Goal: Navigation & Orientation: Go to known website

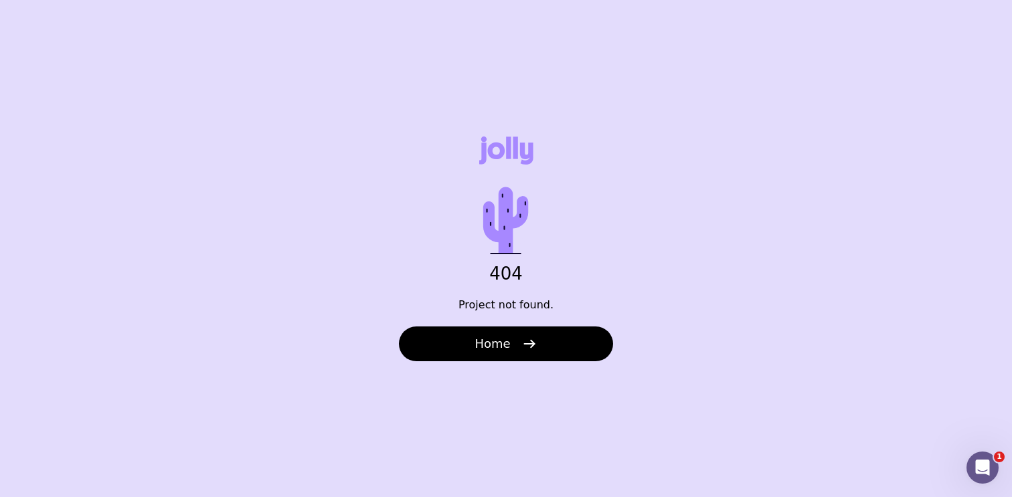
click at [532, 374] on div "404 Project not found. Home" at bounding box center [506, 248] width 1012 height 497
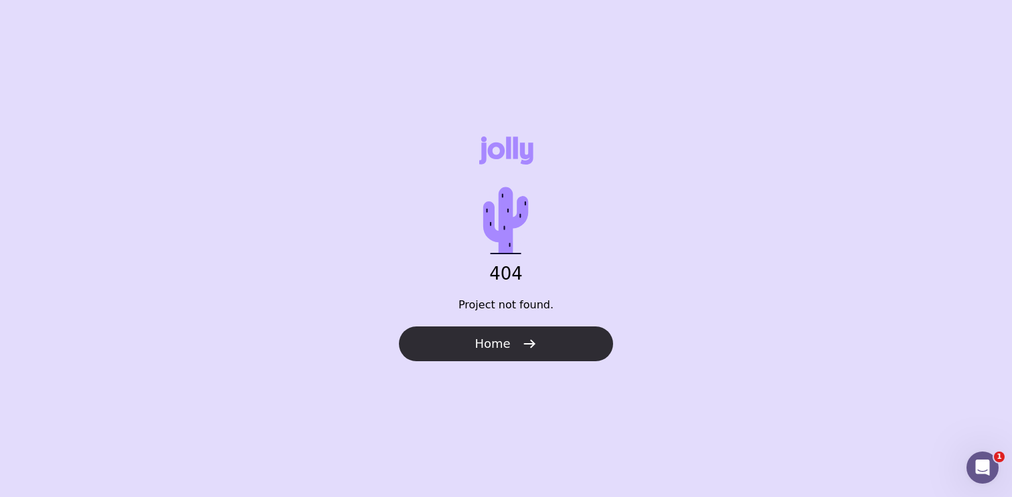
click at [524, 349] on icon "button" at bounding box center [530, 344] width 16 height 16
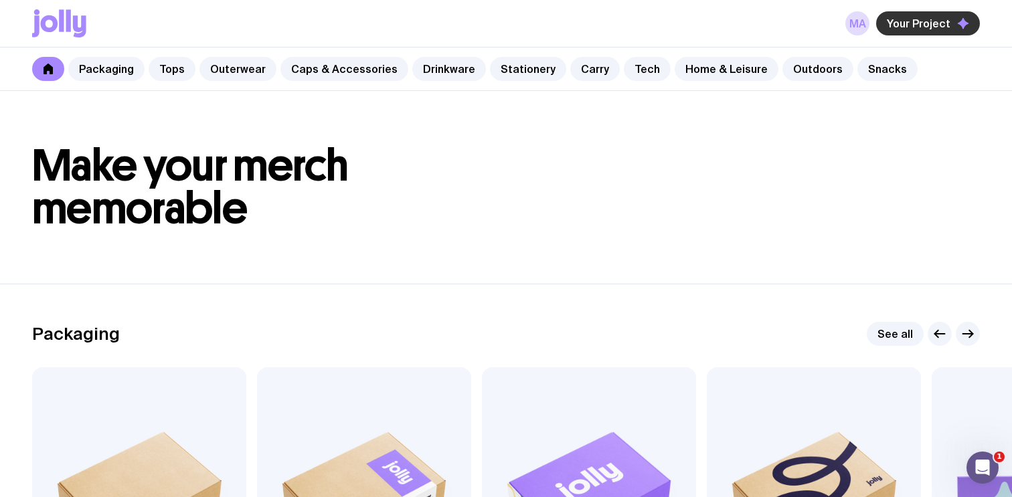
click at [917, 23] on span "Your Project" at bounding box center [919, 23] width 64 height 13
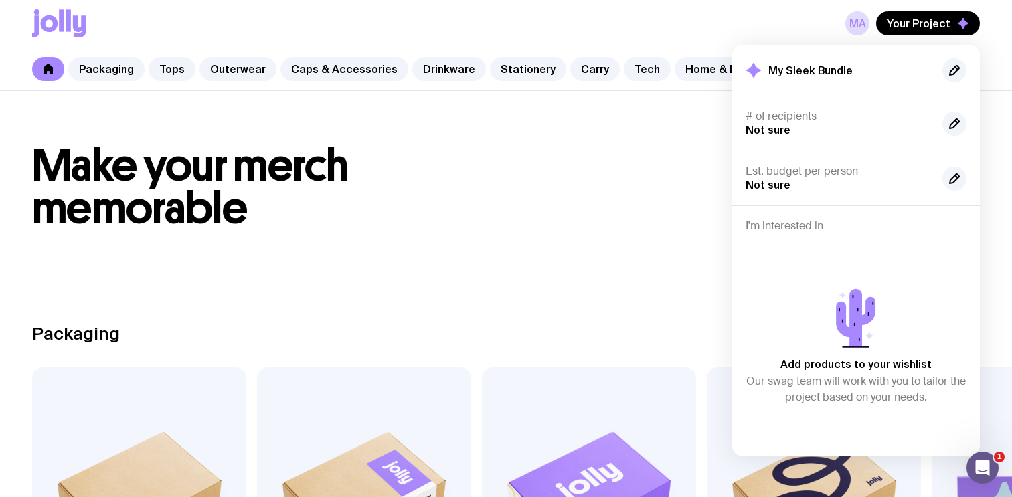
click at [760, 75] on icon at bounding box center [754, 70] width 16 height 16
click at [751, 68] on icon at bounding box center [753, 70] width 15 height 15
click at [484, 195] on h1 "Make your merch memorable" at bounding box center [506, 188] width 948 height 86
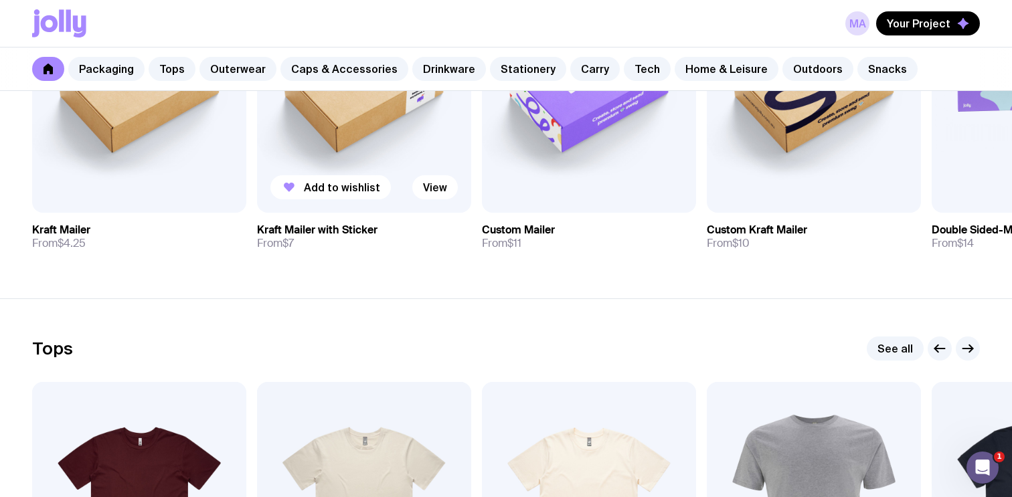
scroll to position [162, 0]
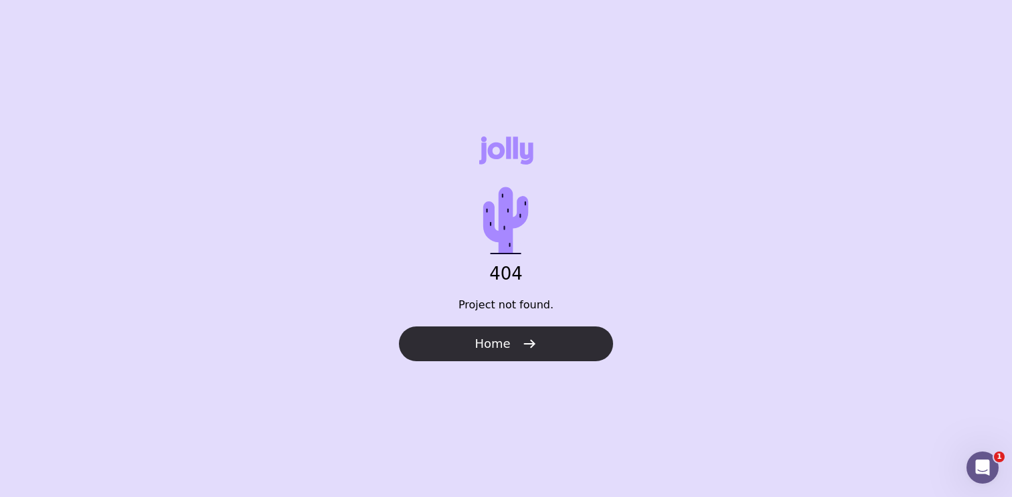
click at [544, 352] on button "Home" at bounding box center [506, 344] width 214 height 35
